Goal: Navigation & Orientation: Find specific page/section

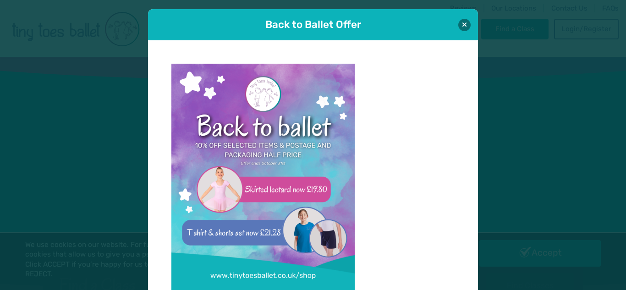
scroll to position [9, 0]
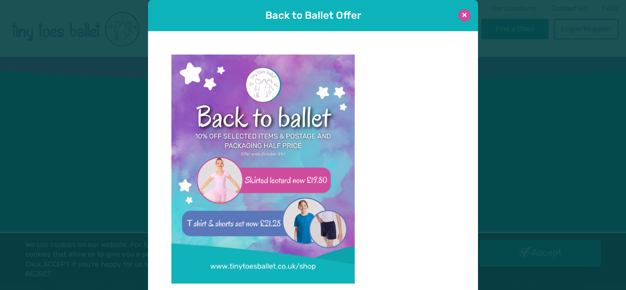
click at [464, 18] on button at bounding box center [464, 15] width 12 height 12
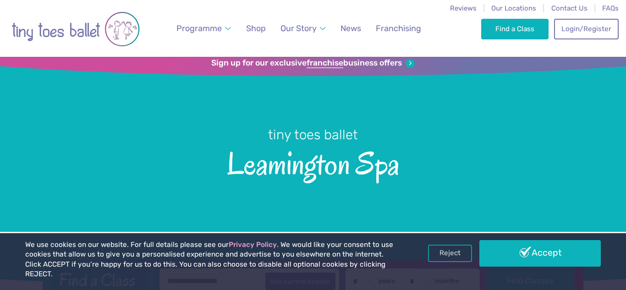
scroll to position [0, 0]
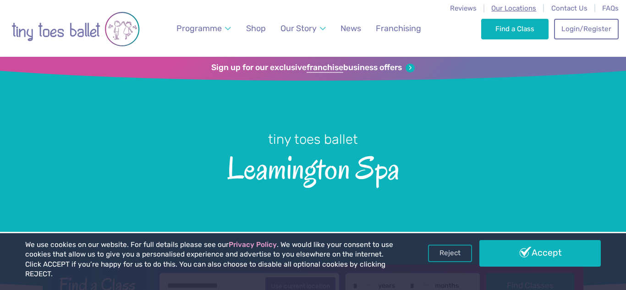
click at [527, 10] on span "Our Locations" at bounding box center [513, 8] width 45 height 8
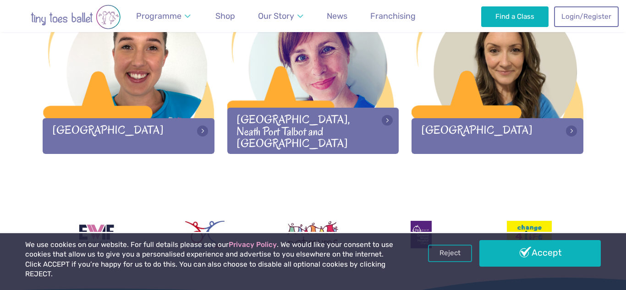
scroll to position [1320, 0]
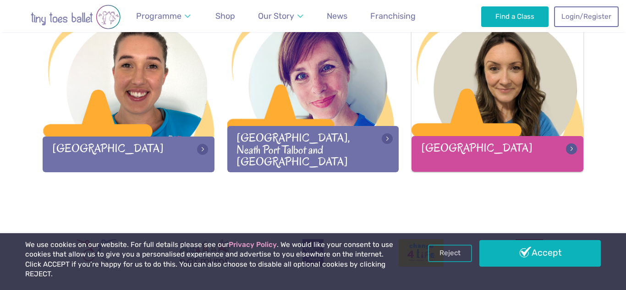
click at [573, 147] on div "[GEOGRAPHIC_DATA]" at bounding box center [498, 153] width 172 height 35
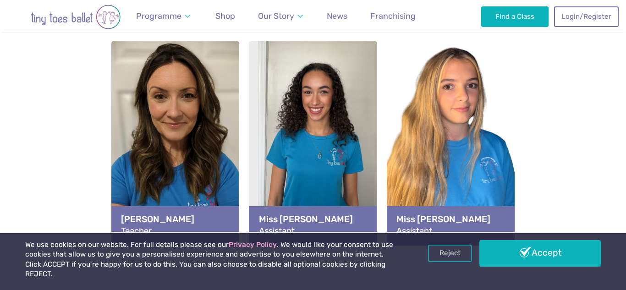
scroll to position [1065, 0]
